Goal: Task Accomplishment & Management: Manage account settings

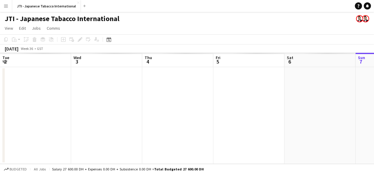
scroll to position [0, 183]
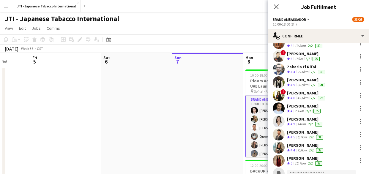
scroll to position [128, 0]
click at [276, 5] on icon "Close pop-in" at bounding box center [277, 7] width 6 height 6
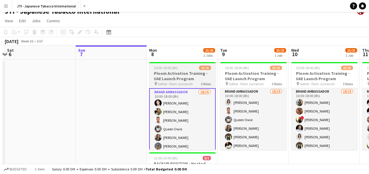
scroll to position [0, 190]
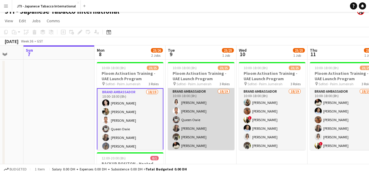
click at [187, 119] on app-card-role "Brand Ambassador 18/19 10:00-18:00 (8h) [PERSON_NAME] [PERSON_NAME] Queen [PERS…" at bounding box center [201, 176] width 67 height 176
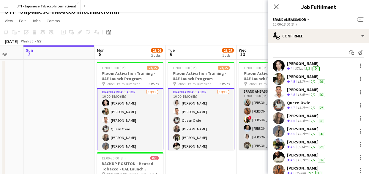
click at [253, 113] on app-card-role "Brand Ambassador 18/19 10:00-18:00 (8h) [PERSON_NAME] [PERSON_NAME] ! [PERSON_N…" at bounding box center [272, 176] width 67 height 176
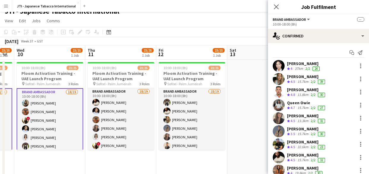
scroll to position [0, 281]
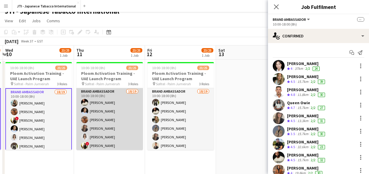
click at [107, 114] on app-card-role "Brand Ambassador 18/19 10:00-18:00 (8h) [PERSON_NAME] Mbebele [PERSON_NAME] [PE…" at bounding box center [109, 176] width 67 height 176
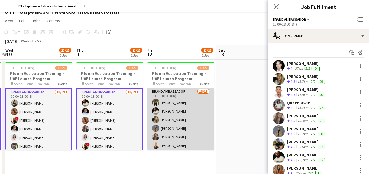
click at [166, 114] on app-card-role "Brand Ambassador 18/19 10:00-18:00 (8h) Fejiro Ejiroro [PERSON_NAME] Mbebele [P…" at bounding box center [181, 176] width 67 height 176
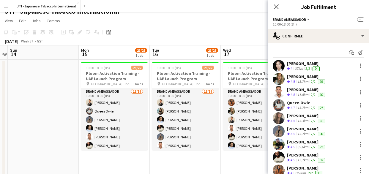
scroll to position [0, 278]
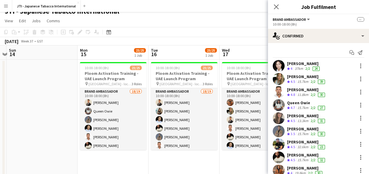
click at [128, 107] on app-card-role "Brand Ambassador 18/19 10:00-18:00 (8h) [PERSON_NAME] Queen [PERSON_NAME] Maalf…" at bounding box center [113, 176] width 67 height 176
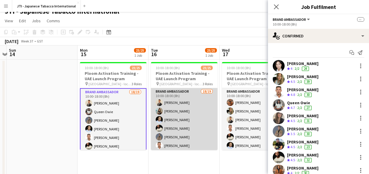
click at [180, 117] on app-card-role "Brand Ambassador 18/19 10:00-18:00 (8h) [PERSON_NAME] [PERSON_NAME] [PERSON_NAM…" at bounding box center [184, 176] width 67 height 176
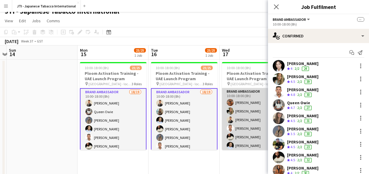
click at [228, 115] on app-card-role "Brand Ambassador 18/19 10:00-18:00 (8h) [PERSON_NAME] [PERSON_NAME] [PERSON_NAM…" at bounding box center [255, 176] width 67 height 176
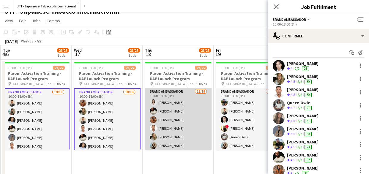
scroll to position [0, 284]
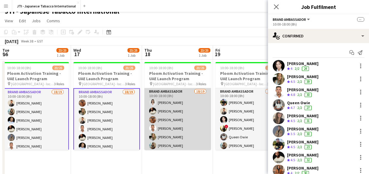
click at [177, 117] on app-card-role "Brand Ambassador 18/19 10:00-18:00 (8h) [PERSON_NAME] [PERSON_NAME] Mbebele [PE…" at bounding box center [178, 176] width 67 height 176
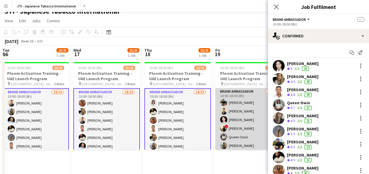
click at [257, 118] on app-card-role "Brand Ambassador 18/19 10:00-18:00 (8h) [PERSON_NAME] [PERSON_NAME] [PERSON_NAM…" at bounding box center [249, 176] width 67 height 176
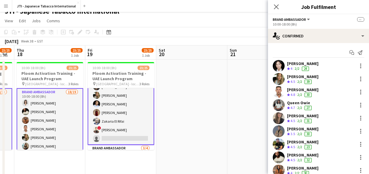
scroll to position [119, 0]
click at [111, 123] on app-card-role "Brand Ambassador 18/19 10:00-18:00 (8h) [PERSON_NAME] [PERSON_NAME] [PERSON_NAM…" at bounding box center [121, 57] width 67 height 177
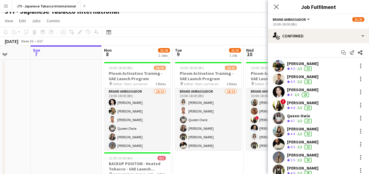
scroll to position [0, 183]
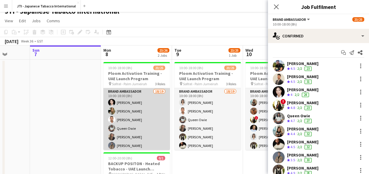
click at [139, 124] on app-card-role "Brand Ambassador 18/19 10:00-18:00 (8h) [PERSON_NAME] [PERSON_NAME] [PERSON_NAM…" at bounding box center [137, 176] width 67 height 176
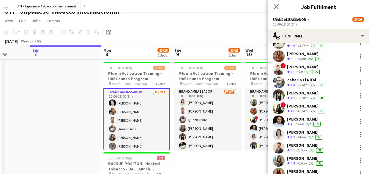
scroll to position [113, 0]
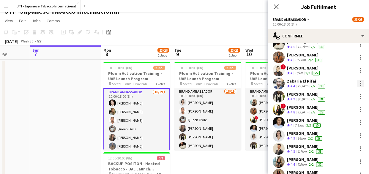
click at [361, 81] on div at bounding box center [361, 81] width 1 height 1
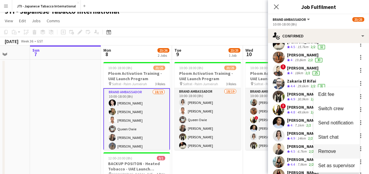
click at [334, 149] on span "Remove" at bounding box center [328, 151] width 18 height 5
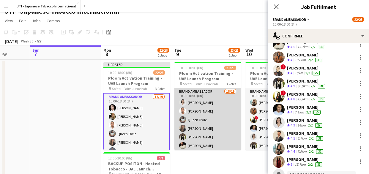
click at [212, 128] on app-card-role "Brand Ambassador 18/19 10:00-18:00 (8h) [PERSON_NAME] [PERSON_NAME] Queen [PERS…" at bounding box center [208, 176] width 67 height 176
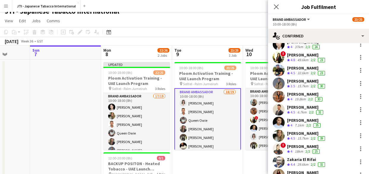
scroll to position [151, 0]
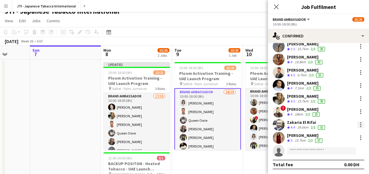
click at [358, 123] on div at bounding box center [361, 124] width 7 height 7
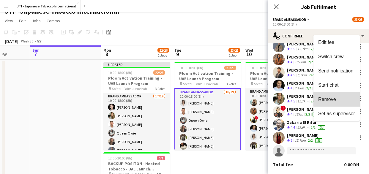
click at [343, 97] on span "Remove" at bounding box center [337, 99] width 37 height 5
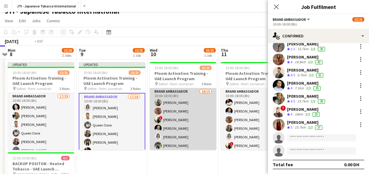
scroll to position [0, 154]
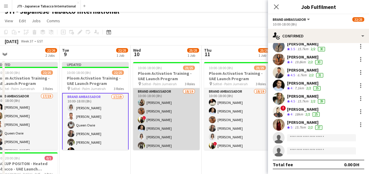
click at [165, 129] on app-card-role "Brand Ambassador 18/19 10:00-18:00 (8h) [PERSON_NAME] [PERSON_NAME] ! [PERSON_N…" at bounding box center [166, 176] width 67 height 176
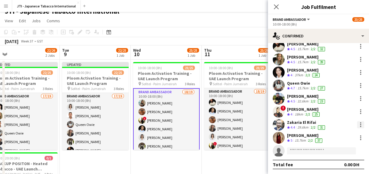
click at [361, 124] on div at bounding box center [361, 124] width 1 height 1
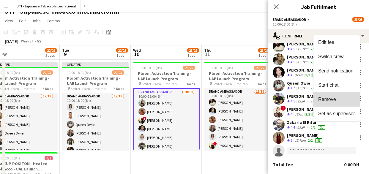
click at [340, 96] on button "Remove" at bounding box center [337, 100] width 46 height 14
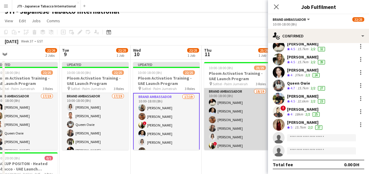
click at [242, 112] on app-card-role "Brand Ambassador 18/19 10:00-18:00 (8h) [PERSON_NAME] Mbebele [PERSON_NAME] [PE…" at bounding box center [237, 176] width 67 height 176
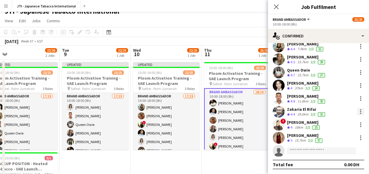
click at [358, 111] on div at bounding box center [361, 111] width 7 height 7
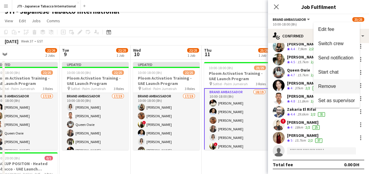
click at [338, 84] on span "Remove" at bounding box center [337, 86] width 37 height 5
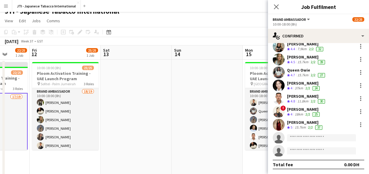
scroll to position [0, 189]
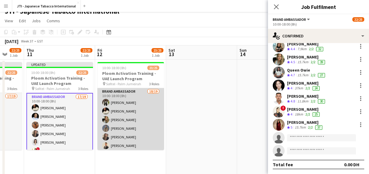
click at [120, 120] on app-card-role "Brand Ambassador 18/19 10:00-18:00 (8h) Fejiro Ejiroro [PERSON_NAME] Mbebele [P…" at bounding box center [131, 176] width 67 height 176
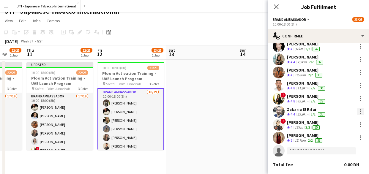
click at [361, 112] on div at bounding box center [361, 111] width 1 height 1
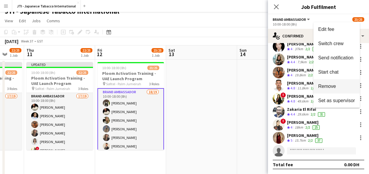
click at [330, 86] on span "Remove" at bounding box center [328, 86] width 18 height 5
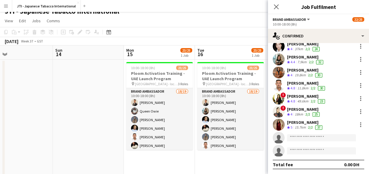
scroll to position [0, 231]
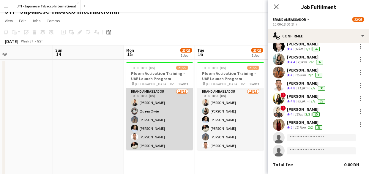
click at [154, 123] on app-card-role "Brand Ambassador 18/19 10:00-18:00 (8h) [PERSON_NAME] Queen [PERSON_NAME] Maalf…" at bounding box center [159, 176] width 67 height 176
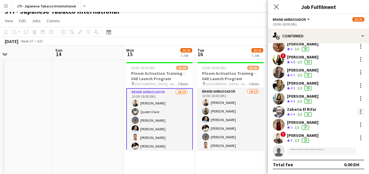
click at [358, 111] on div at bounding box center [361, 111] width 7 height 7
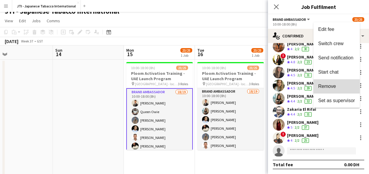
click at [339, 88] on span "Remove" at bounding box center [337, 86] width 37 height 5
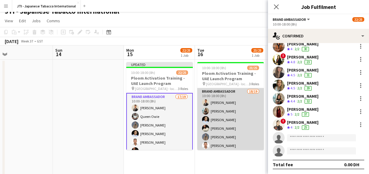
click at [222, 105] on app-card-role "Brand Ambassador 18/19 10:00-18:00 (8h) [PERSON_NAME] [PERSON_NAME] [PERSON_NAM…" at bounding box center [231, 176] width 67 height 176
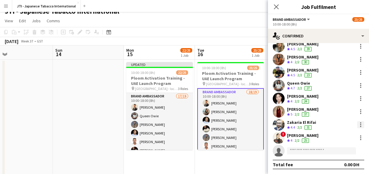
click at [358, 126] on div at bounding box center [361, 124] width 7 height 7
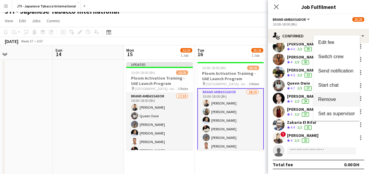
click at [338, 100] on span "Remove" at bounding box center [337, 99] width 37 height 5
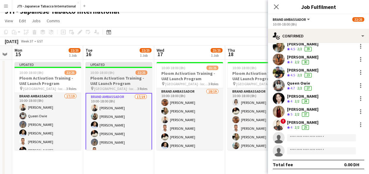
scroll to position [0, 202]
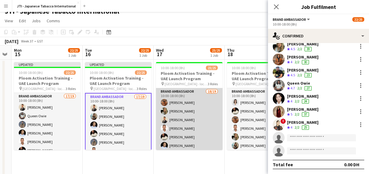
click at [175, 130] on app-card-role "Brand Ambassador 18/19 10:00-18:00 (8h) [PERSON_NAME] [PERSON_NAME] [PERSON_NAM…" at bounding box center [189, 176] width 67 height 176
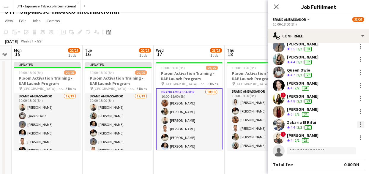
click at [358, 125] on div at bounding box center [361, 124] width 7 height 7
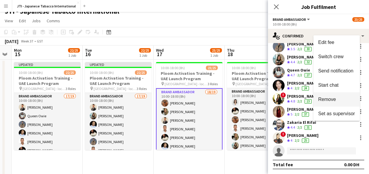
click at [333, 101] on span "Remove" at bounding box center [328, 99] width 18 height 5
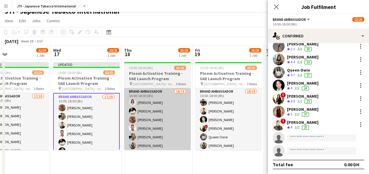
scroll to position [0, 164]
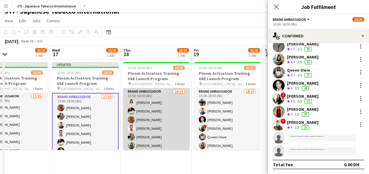
click at [167, 124] on app-card-role "Brand Ambassador 18/19 10:00-18:00 (8h) [PERSON_NAME] [PERSON_NAME] Mbebele [PE…" at bounding box center [156, 176] width 67 height 176
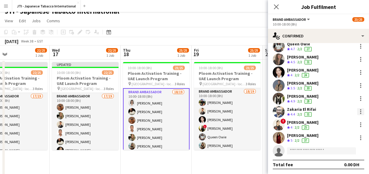
click at [358, 111] on div at bounding box center [361, 111] width 7 height 7
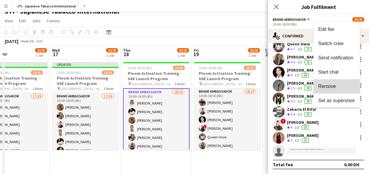
click at [336, 86] on span "Remove" at bounding box center [328, 86] width 18 height 5
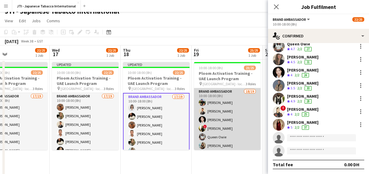
click at [212, 117] on app-card-role "Brand Ambassador 18/19 10:00-18:00 (8h) [PERSON_NAME] [PERSON_NAME] [PERSON_NAM…" at bounding box center [227, 176] width 67 height 176
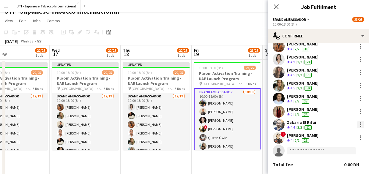
click at [361, 125] on div at bounding box center [361, 124] width 1 height 1
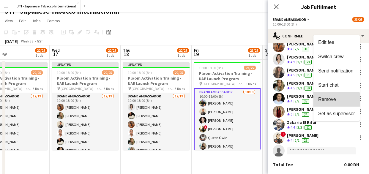
click at [336, 100] on span "Remove" at bounding box center [328, 99] width 18 height 5
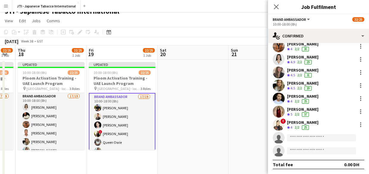
scroll to position [0, 270]
click at [276, 6] on icon at bounding box center [277, 7] width 6 height 6
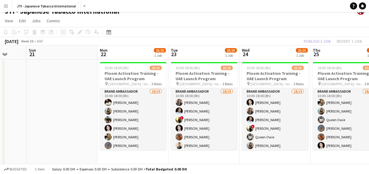
scroll to position [0, 187]
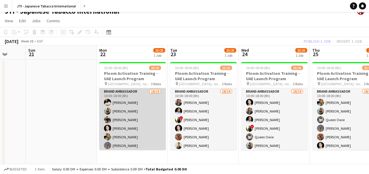
click at [139, 121] on app-card-role "Brand Ambassador 18/19 10:00-18:00 (8h) [PERSON_NAME] [PERSON_NAME] [PERSON_NAM…" at bounding box center [132, 176] width 67 height 176
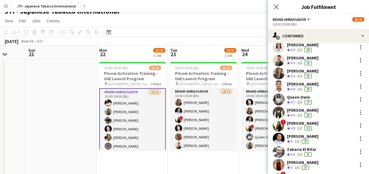
scroll to position [111, 0]
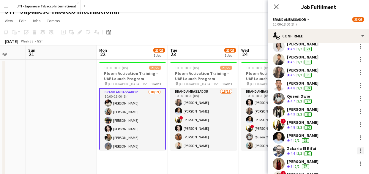
click at [358, 151] on div at bounding box center [361, 151] width 7 height 7
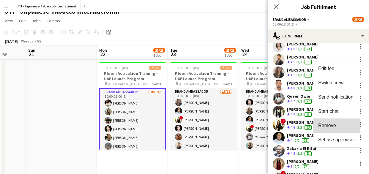
click at [334, 126] on span "Remove" at bounding box center [328, 125] width 18 height 5
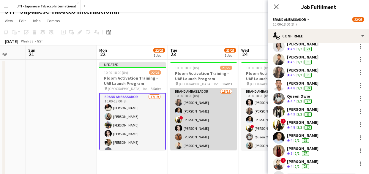
click at [217, 118] on app-card-role "Brand Ambassador 18/19 10:00-18:00 (8h) [PERSON_NAME] [PERSON_NAME] ! [PERSON_N…" at bounding box center [203, 176] width 67 height 176
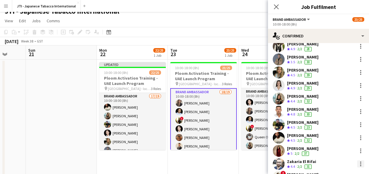
click at [359, 166] on div at bounding box center [361, 164] width 7 height 7
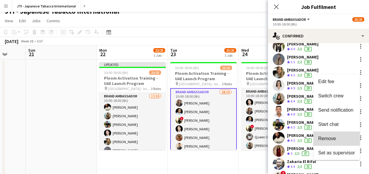
click at [340, 139] on span "Remove" at bounding box center [337, 138] width 37 height 5
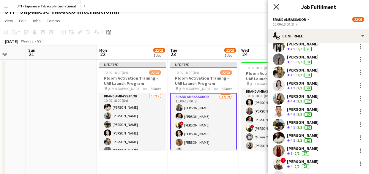
click at [277, 6] on icon "Close pop-in" at bounding box center [277, 7] width 6 height 6
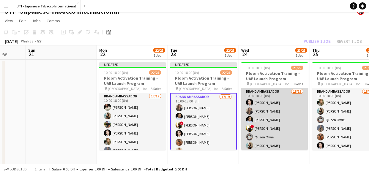
click at [273, 112] on app-card-role "Brand Ambassador 18/19 10:00-18:00 (8h) [PERSON_NAME] [PERSON_NAME] [PERSON_NAM…" at bounding box center [275, 176] width 67 height 176
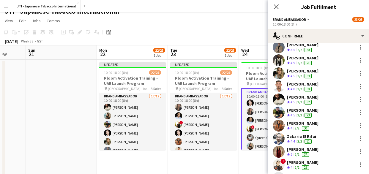
scroll to position [124, 0]
click at [358, 137] on div at bounding box center [361, 138] width 7 height 7
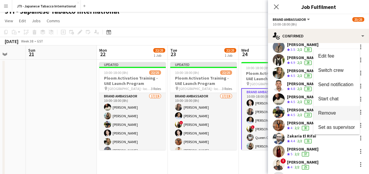
click at [330, 112] on span "Remove" at bounding box center [328, 113] width 18 height 5
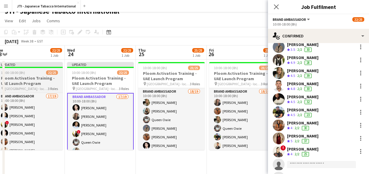
scroll to position [0, 221]
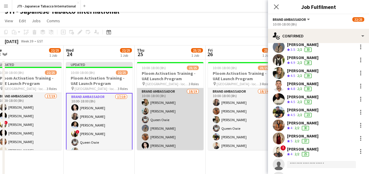
click at [176, 129] on app-card-role "Brand Ambassador 18/19 10:00-18:00 (8h) [PERSON_NAME] [PERSON_NAME] Queen [PERS…" at bounding box center [170, 176] width 67 height 176
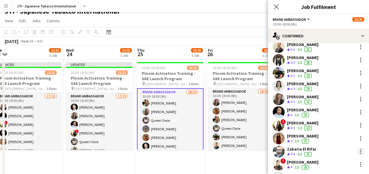
click at [358, 152] on div at bounding box center [361, 151] width 7 height 7
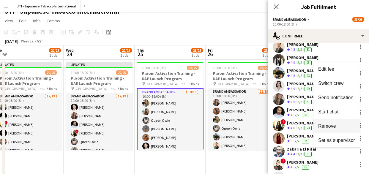
click at [337, 125] on span "Remove" at bounding box center [337, 126] width 37 height 5
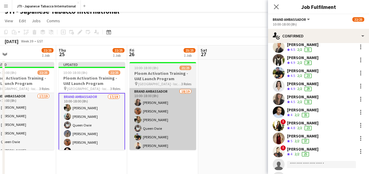
scroll to position [0, 160]
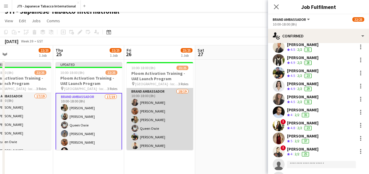
click at [146, 112] on app-card-role "Brand Ambassador 18/19 10:00-18:00 (8h) [PERSON_NAME] [PERSON_NAME] [PERSON_NAM…" at bounding box center [160, 176] width 67 height 176
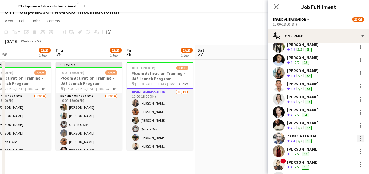
click at [361, 138] on div at bounding box center [361, 138] width 1 height 1
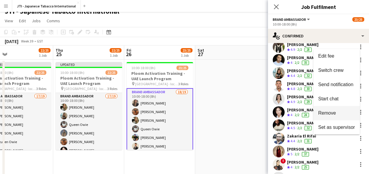
click at [343, 113] on span "Remove" at bounding box center [337, 113] width 37 height 5
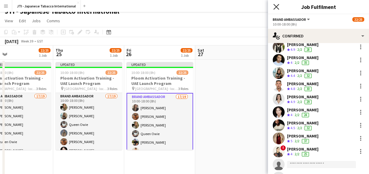
click at [275, 7] on icon "Close pop-in" at bounding box center [277, 7] width 6 height 6
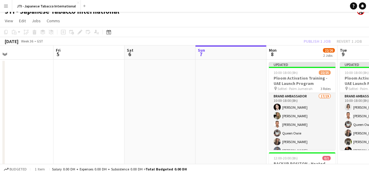
scroll to position [0, 159]
click at [316, 41] on div "Publish 1 job Revert 1 job" at bounding box center [333, 41] width 73 height 8
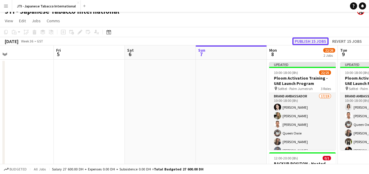
click at [318, 38] on button "Publish 15 jobs" at bounding box center [311, 41] width 36 height 8
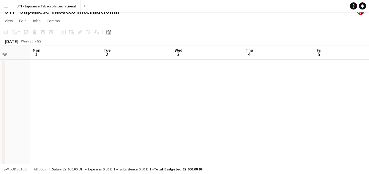
scroll to position [0, 183]
click at [217, 110] on app-date-cell at bounding box center [208, 136] width 71 height 152
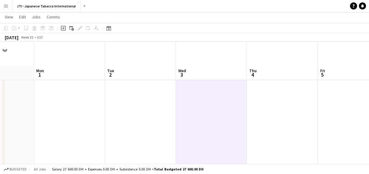
scroll to position [26, 0]
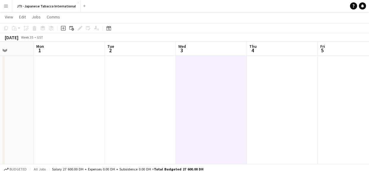
drag, startPoint x: 215, startPoint y: 105, endPoint x: 203, endPoint y: 104, distance: 11.3
click at [203, 104] on app-date-cell at bounding box center [211, 116] width 71 height 152
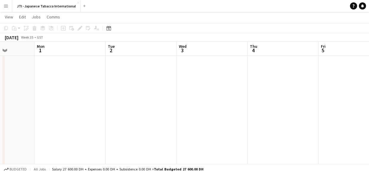
click at [203, 104] on app-date-cell at bounding box center [212, 116] width 71 height 152
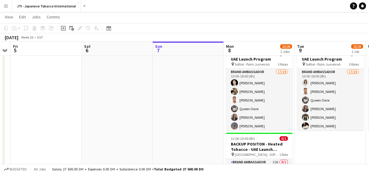
scroll to position [0, 130]
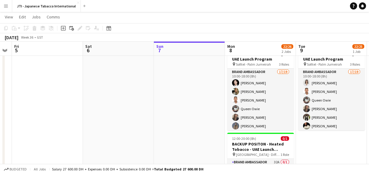
click at [100, 88] on app-date-cell at bounding box center [118, 116] width 71 height 152
